Goal: Task Accomplishment & Management: Use online tool/utility

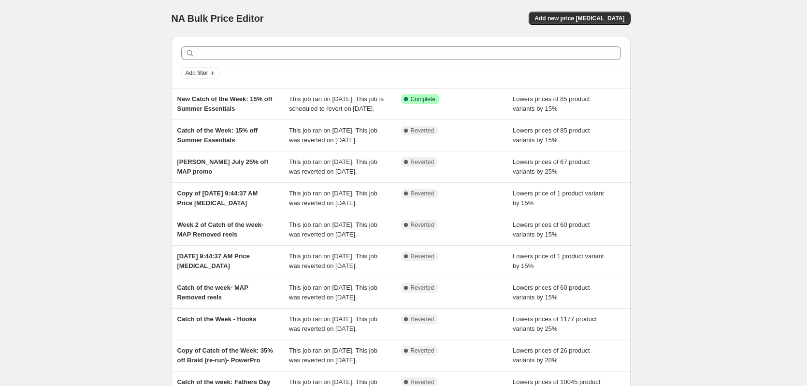
click at [571, 26] on div "NA Bulk Price Editor. This page is ready NA Bulk Price Editor Add new price cha…" at bounding box center [401, 18] width 459 height 37
click at [591, 17] on span "Add new price change job" at bounding box center [580, 18] width 90 height 8
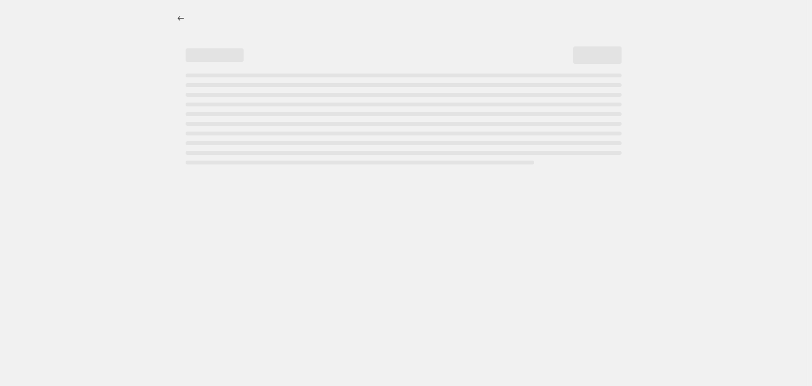
select select "percentage"
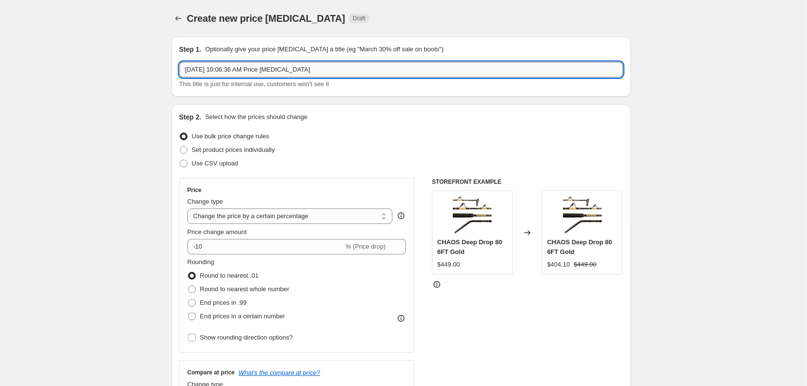
click at [271, 71] on input "Aug 12, 2025, 10:06:36 AM Price change job" at bounding box center [401, 69] width 444 height 15
type input "Catch of the Week: 25% off Jigs"
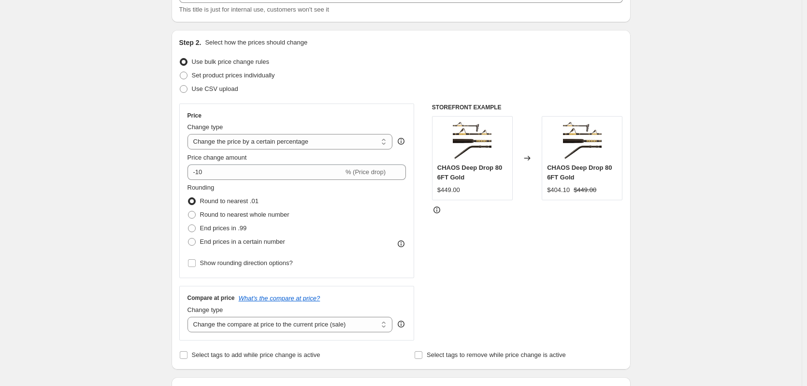
scroll to position [97, 0]
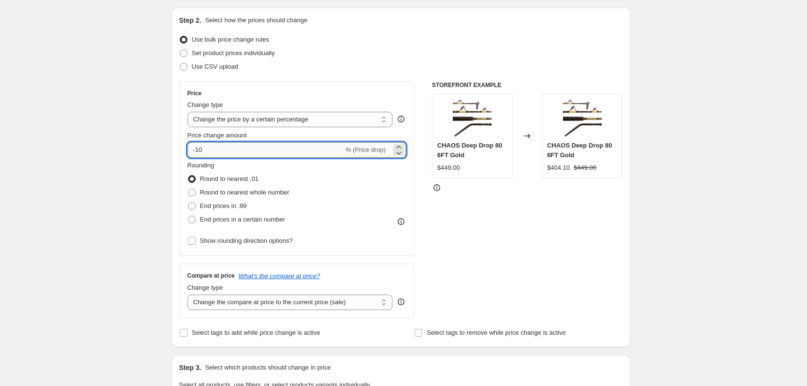
click at [269, 145] on input "-10" at bounding box center [266, 149] width 156 height 15
type input "-25"
click at [140, 158] on div "Create new price change job. This page is ready Create new price change job Dra…" at bounding box center [401, 387] width 802 height 969
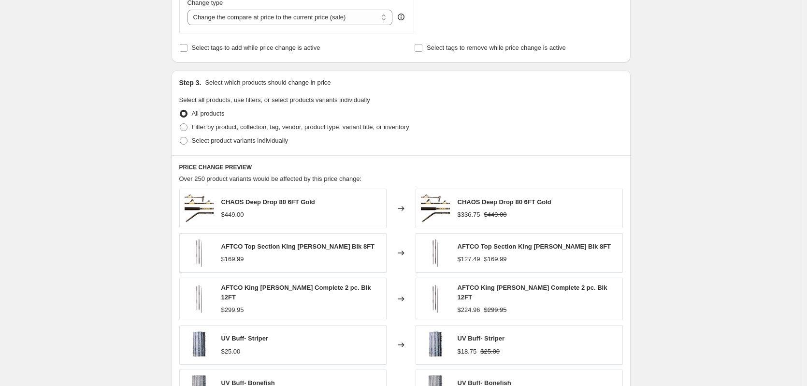
scroll to position [387, 0]
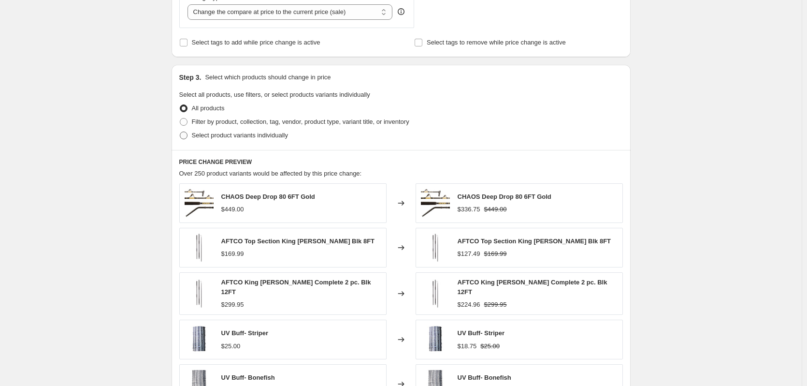
click at [185, 136] on span at bounding box center [184, 135] width 8 height 8
click at [180, 132] on input "Select product variants individually" at bounding box center [180, 131] width 0 height 0
radio input "true"
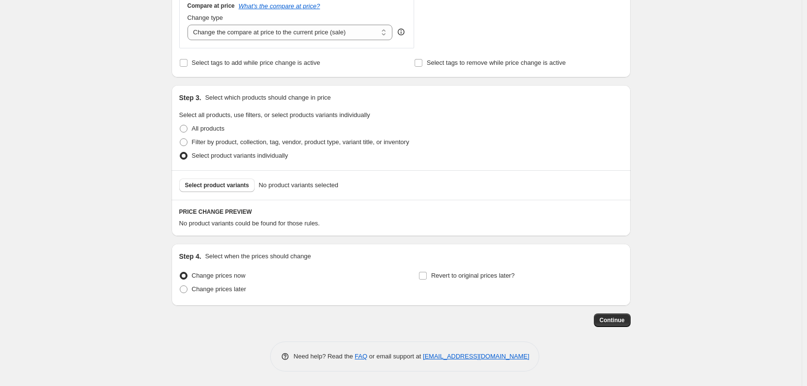
scroll to position [367, 0]
click at [188, 142] on span at bounding box center [184, 142] width 8 height 8
click at [180, 139] on input "Filter by product, collection, tag, vendor, product type, variant title, or inv…" at bounding box center [180, 138] width 0 height 0
radio input "true"
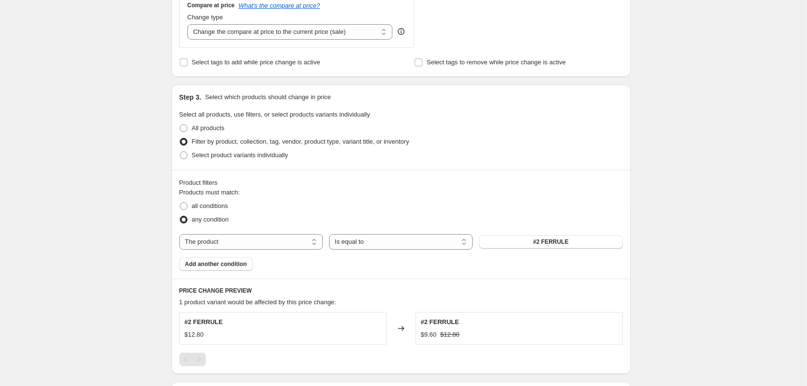
scroll to position [415, 0]
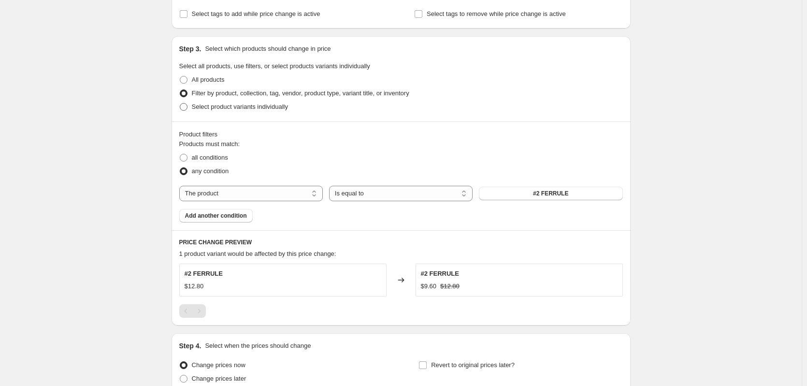
click at [184, 107] on span at bounding box center [184, 107] width 8 height 8
click at [180, 103] on input "Select product variants individually" at bounding box center [180, 103] width 0 height 0
radio input "true"
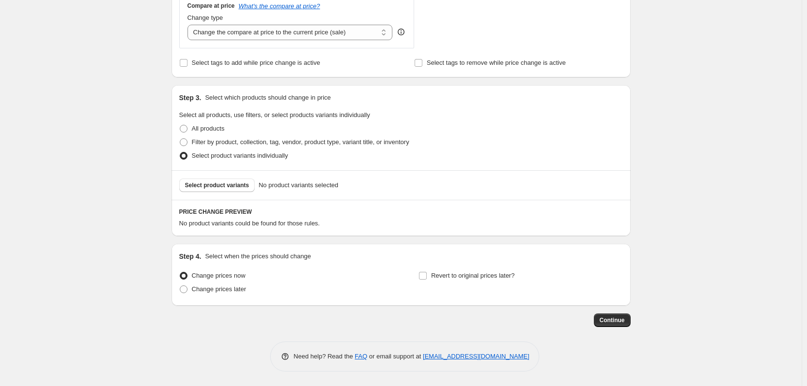
scroll to position [367, 0]
click at [119, 158] on div "Create new price change job. This page is ready Create new price change job Dra…" at bounding box center [401, 10] width 802 height 752
click at [222, 187] on span "Select product variants" at bounding box center [217, 185] width 64 height 8
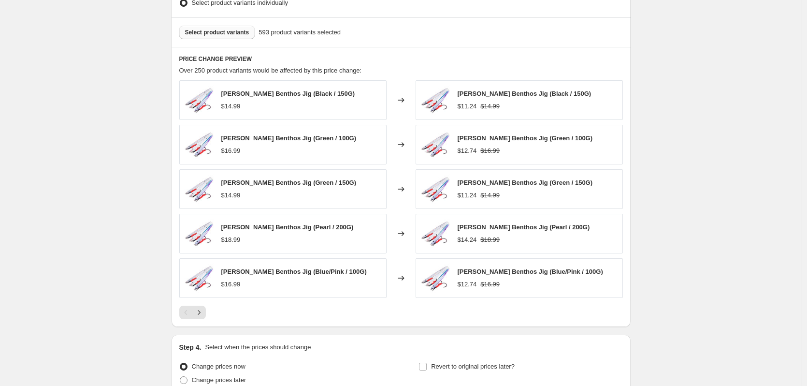
scroll to position [610, 0]
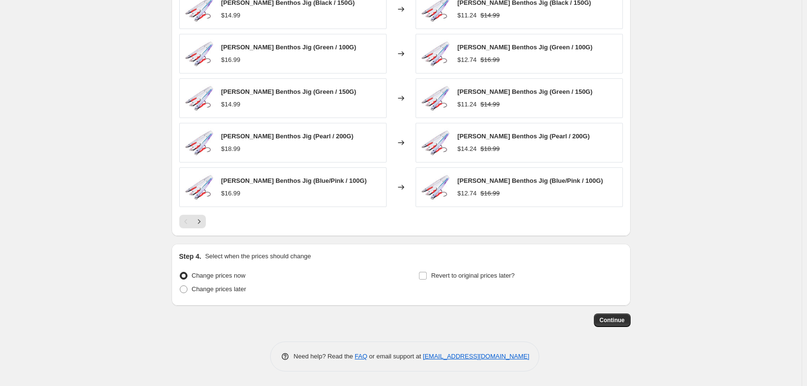
drag, startPoint x: 185, startPoint y: 289, endPoint x: 195, endPoint y: 298, distance: 13.7
click at [185, 289] on span at bounding box center [184, 289] width 8 height 8
click at [180, 286] on input "Change prices later" at bounding box center [180, 285] width 0 height 0
radio input "true"
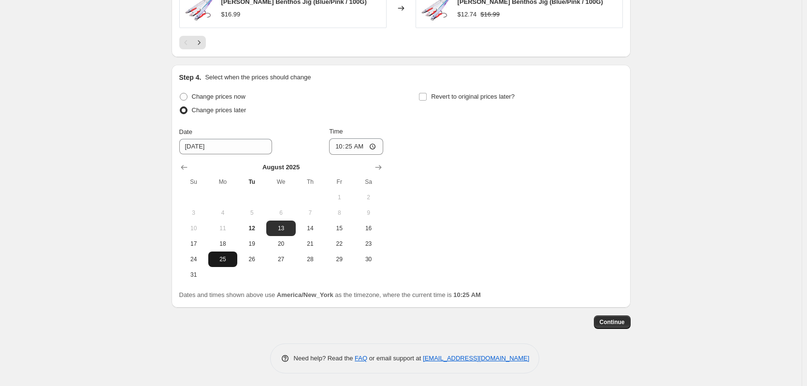
scroll to position [791, 0]
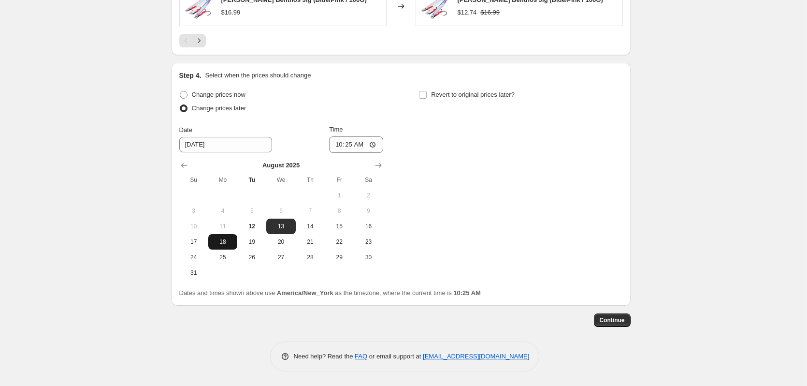
click at [216, 245] on span "18" at bounding box center [222, 242] width 21 height 8
click at [352, 141] on input "10:25" at bounding box center [356, 144] width 54 height 16
click at [181, 243] on div "August 2025 Su Mo Tu We Th Fr Sa 1 2 3 4 5 6 7 8 9 10 11 12 13 14 15 16 17 18 1…" at bounding box center [278, 217] width 212 height 128
click at [193, 243] on span "17" at bounding box center [193, 242] width 21 height 8
click at [227, 245] on span "18" at bounding box center [222, 242] width 21 height 8
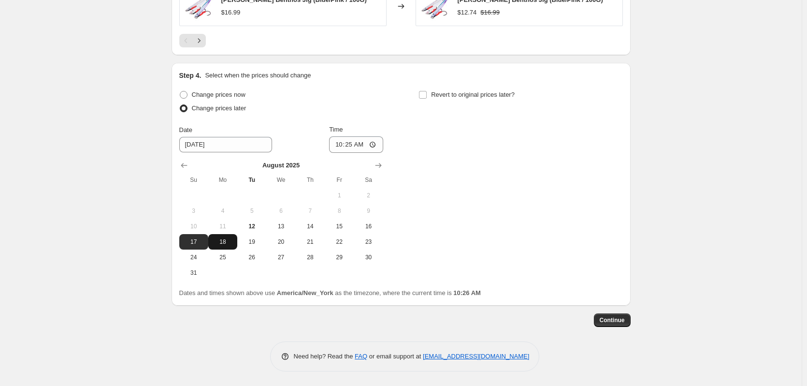
type input "8/18/2025"
click at [337, 148] on input "10:25" at bounding box center [356, 144] width 54 height 16
click at [350, 143] on input "00:25" at bounding box center [356, 144] width 54 height 16
type input "00:01"
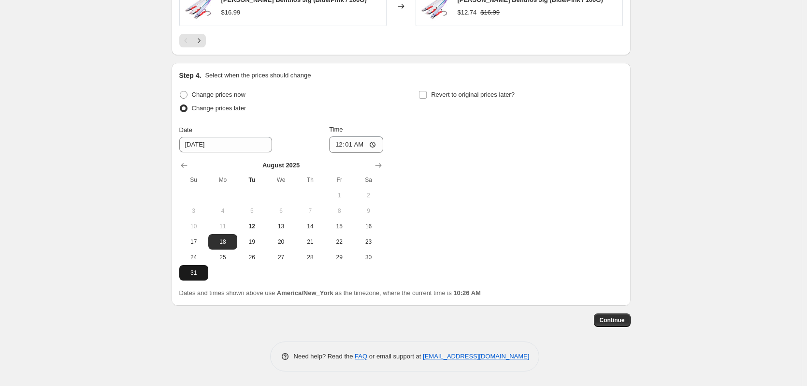
click at [204, 269] on span "31" at bounding box center [193, 273] width 21 height 8
type input "8/31/2025"
click at [339, 145] on input "00:01" at bounding box center [356, 144] width 54 height 16
type input "23:59"
type input "-10"
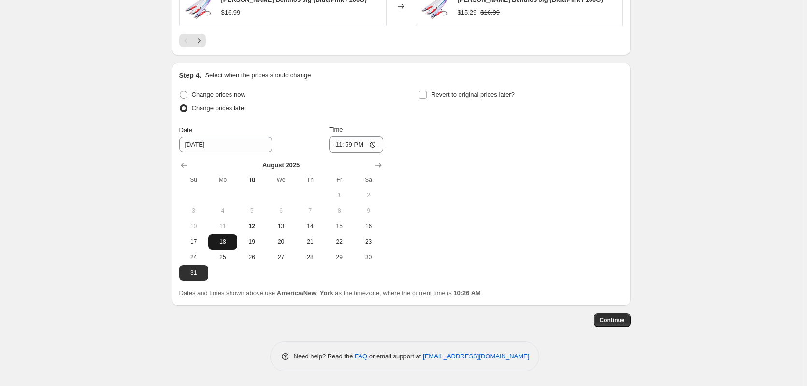
type input "Catch of the Week: 25% off Jhig"
click at [223, 240] on span "18" at bounding box center [222, 242] width 21 height 8
type input "8/18/2025"
click at [341, 145] on input "23:59" at bounding box center [356, 144] width 54 height 16
type input "00:01"
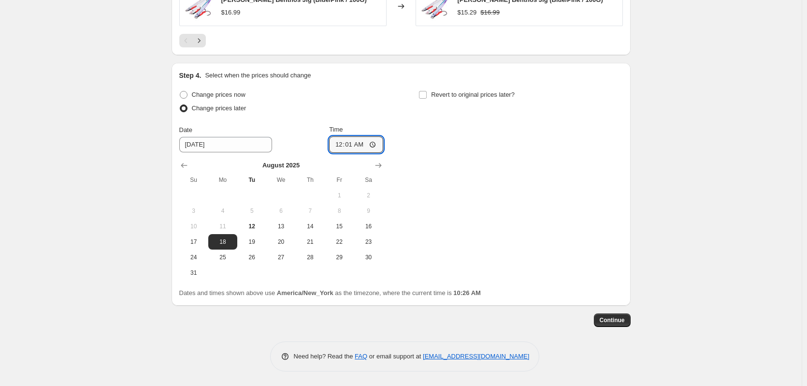
click at [459, 134] on div "Change prices now Change prices later Date 8/18/2025 Time 00:01 August 2025 Su …" at bounding box center [401, 184] width 444 height 192
click at [425, 97] on input "Revert to original prices later?" at bounding box center [423, 95] width 8 height 8
checkbox input "true"
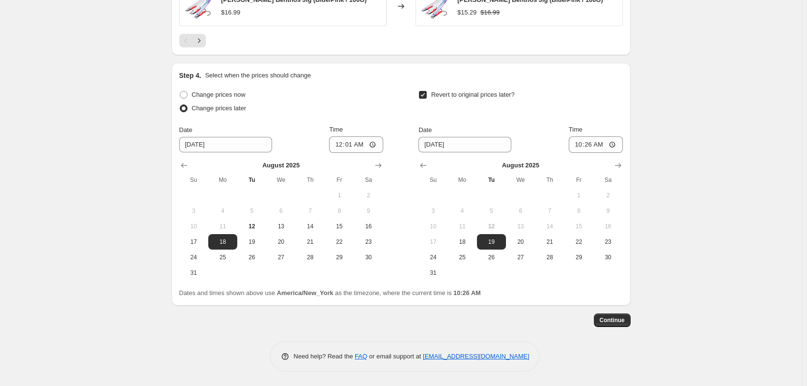
drag, startPoint x: 446, startPoint y: 274, endPoint x: 451, endPoint y: 158, distance: 116.1
click at [444, 274] on span "31" at bounding box center [432, 273] width 21 height 8
type input "8/31/2025"
click at [581, 145] on input "10:26" at bounding box center [596, 144] width 54 height 16
click at [592, 145] on input "11:26" at bounding box center [596, 144] width 54 height 16
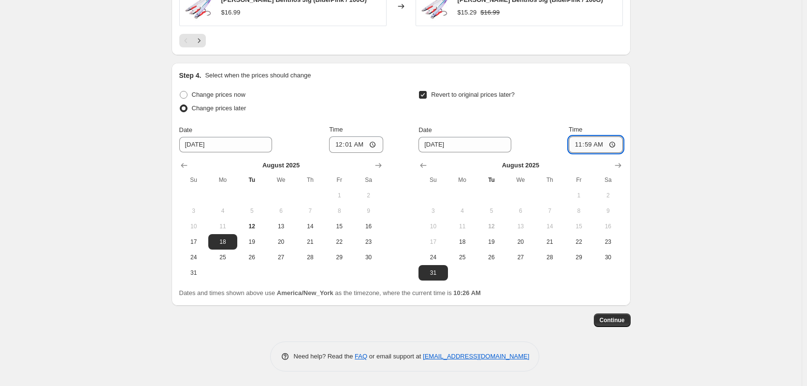
type input "23:59"
click at [623, 318] on span "Continue" at bounding box center [612, 320] width 25 height 8
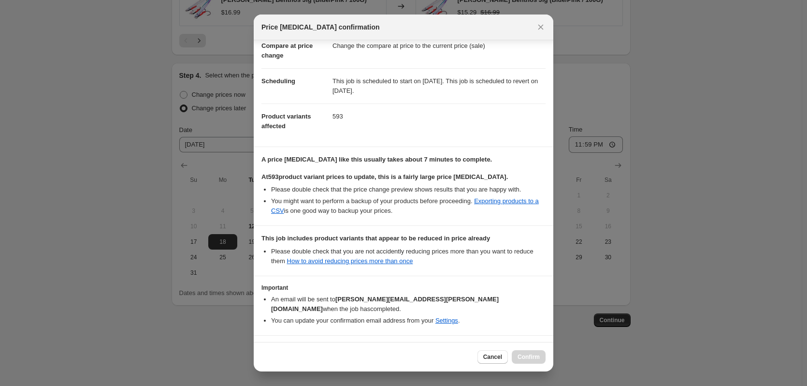
scroll to position [72, 0]
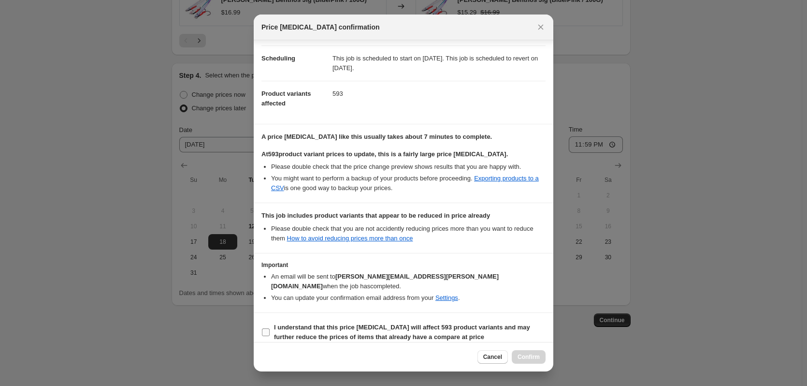
click at [267, 328] on input "I understand that this price change job will affect 593 product variants and ma…" at bounding box center [266, 332] width 8 height 8
checkbox input "true"
click at [533, 356] on span "Confirm" at bounding box center [529, 357] width 22 height 8
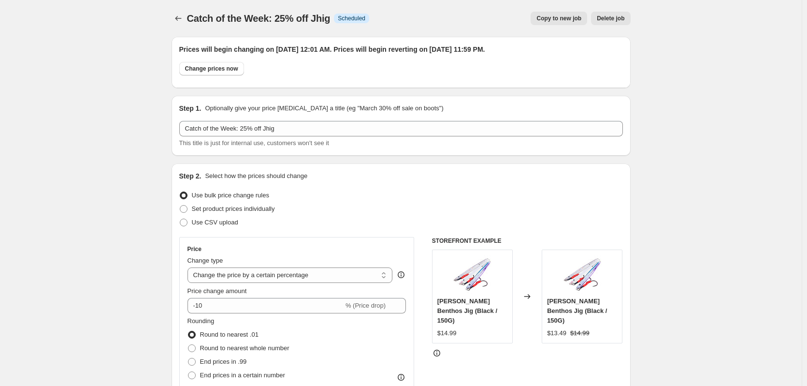
scroll to position [791, 0]
